Goal: Task Accomplishment & Management: Use online tool/utility

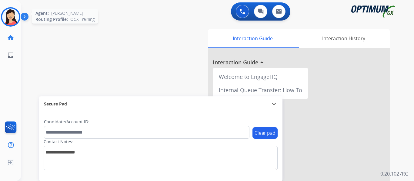
click at [9, 17] on img at bounding box center [10, 16] width 17 height 17
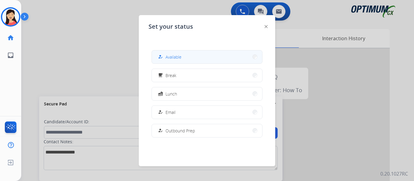
click at [194, 58] on button "how_to_reg Available" at bounding box center [207, 57] width 110 height 13
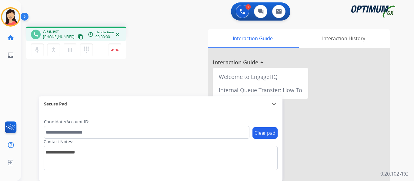
click at [78, 39] on mat-icon "content_copy" at bounding box center [80, 36] width 5 height 5
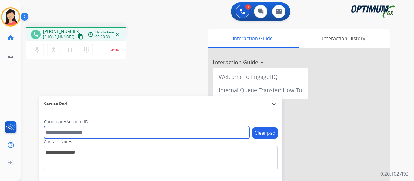
click at [125, 133] on input "text" at bounding box center [146, 132] width 205 height 13
paste input "*******"
type input "*******"
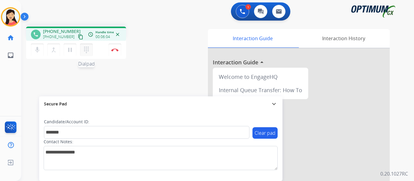
click at [89, 49] on mat-icon "dialpad" at bounding box center [86, 49] width 7 height 7
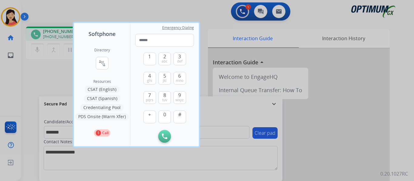
click at [103, 99] on button "CSAT (Spanish)" at bounding box center [102, 98] width 36 height 7
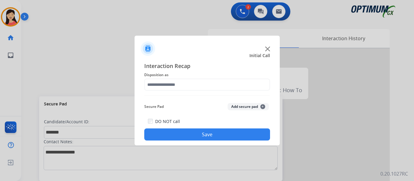
click at [241, 103] on div "Secure Pad Add secure pad +" at bounding box center [207, 107] width 126 height 12
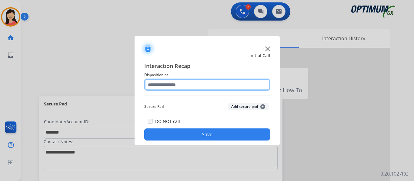
click at [196, 79] on input "text" at bounding box center [207, 85] width 126 height 12
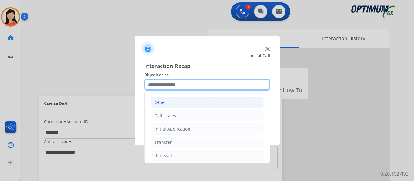
scroll to position [41, 0]
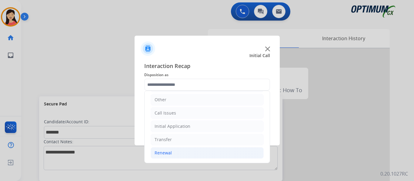
click at [172, 154] on li "Renewal" at bounding box center [207, 153] width 113 height 12
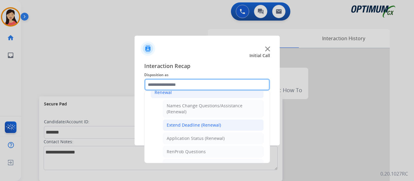
scroll to position [132, 0]
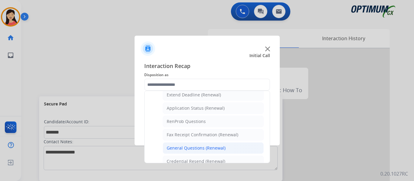
click at [214, 145] on li "General Questions (Renewal)" at bounding box center [213, 149] width 101 height 12
type input "**********"
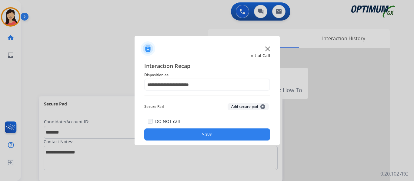
click at [250, 108] on button "Add secure pad +" at bounding box center [247, 106] width 41 height 7
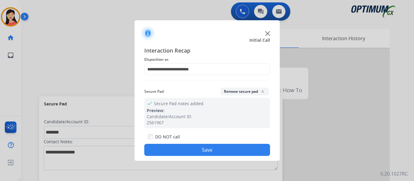
click at [241, 148] on button "Save" at bounding box center [207, 150] width 126 height 12
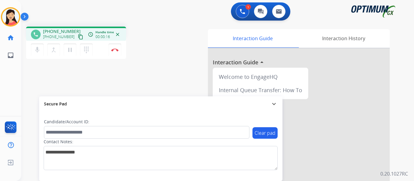
click at [78, 38] on mat-icon "content_copy" at bounding box center [80, 36] width 5 height 5
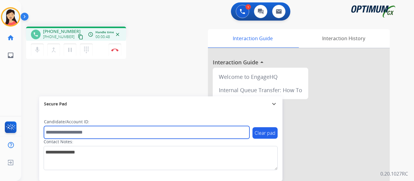
click at [171, 131] on input "text" at bounding box center [146, 132] width 205 height 13
paste input "*******"
type input "*******"
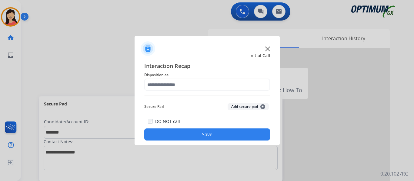
click at [163, 100] on div "Interaction Recap Disposition as Secure Pad Add secure pad + DO NOT call Save" at bounding box center [207, 101] width 126 height 79
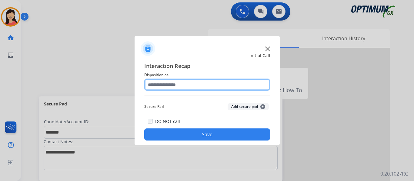
click at [195, 82] on input "text" at bounding box center [207, 85] width 126 height 12
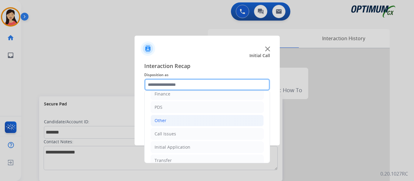
scroll to position [41, 0]
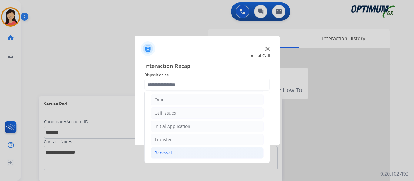
click at [178, 151] on li "Renewal" at bounding box center [207, 153] width 113 height 12
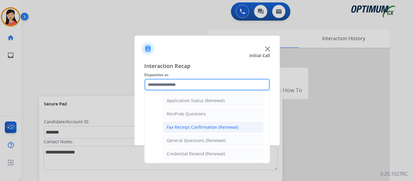
scroll to position [162, 0]
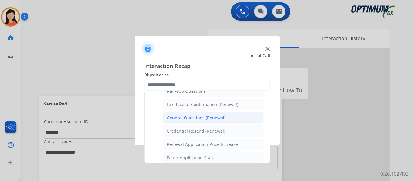
click at [211, 117] on div "General Questions (Renewal)" at bounding box center [196, 118] width 59 height 6
type input "**********"
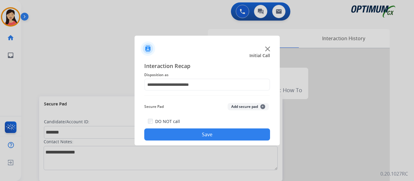
click at [258, 109] on button "Add secure pad +" at bounding box center [247, 106] width 41 height 7
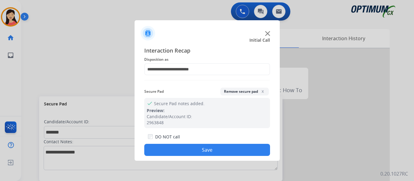
click at [218, 151] on button "Save" at bounding box center [207, 150] width 126 height 12
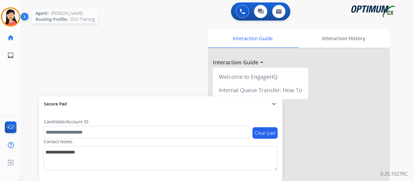
click at [12, 15] on img at bounding box center [10, 16] width 17 height 17
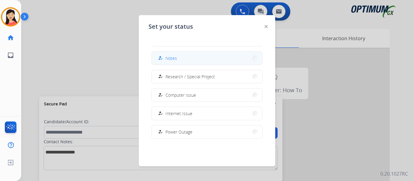
scroll to position [151, 0]
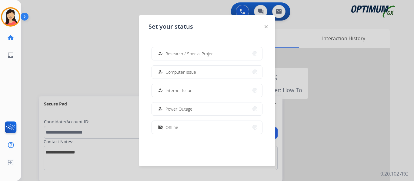
click at [180, 129] on button "work_off Offline" at bounding box center [207, 127] width 110 height 13
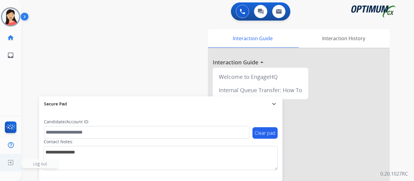
click at [9, 164] on img at bounding box center [10, 163] width 11 height 12
